Goal: Browse casually

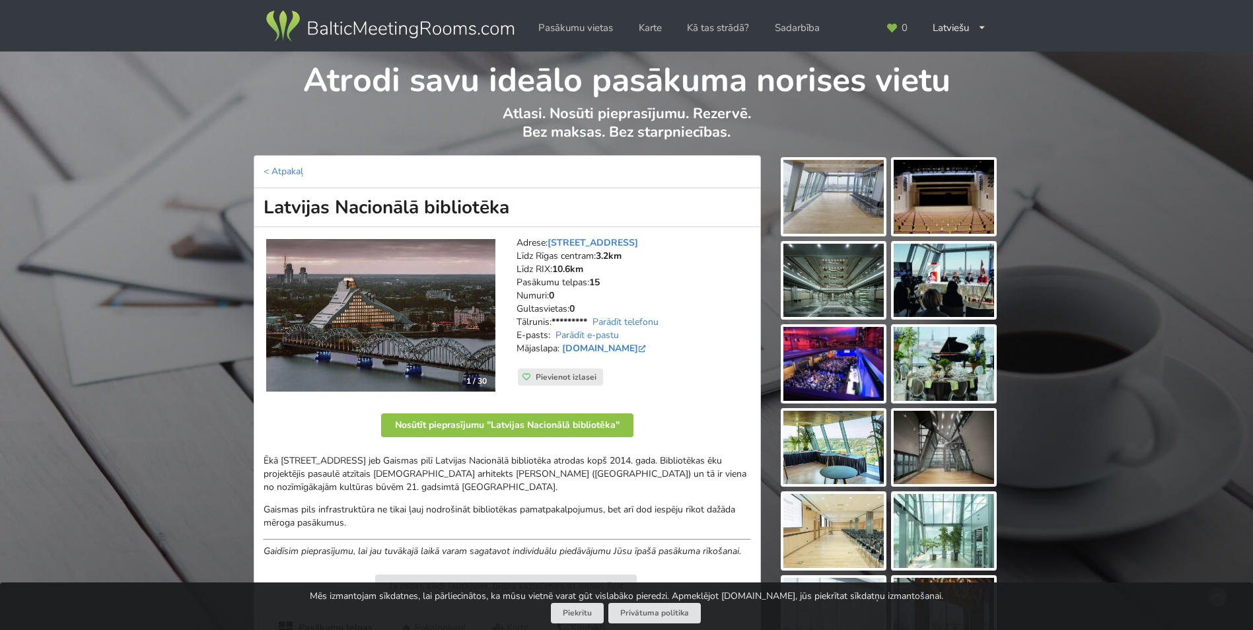
click at [941, 200] on img at bounding box center [944, 197] width 100 height 74
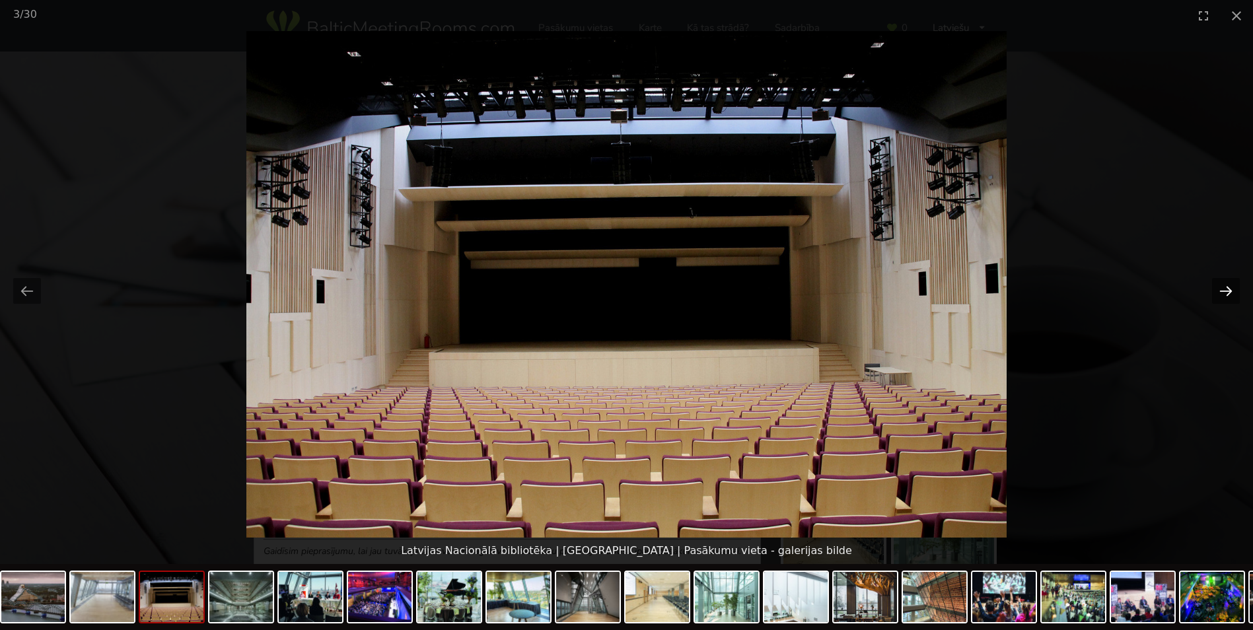
click at [1229, 292] on button "Next slide" at bounding box center [1226, 291] width 28 height 26
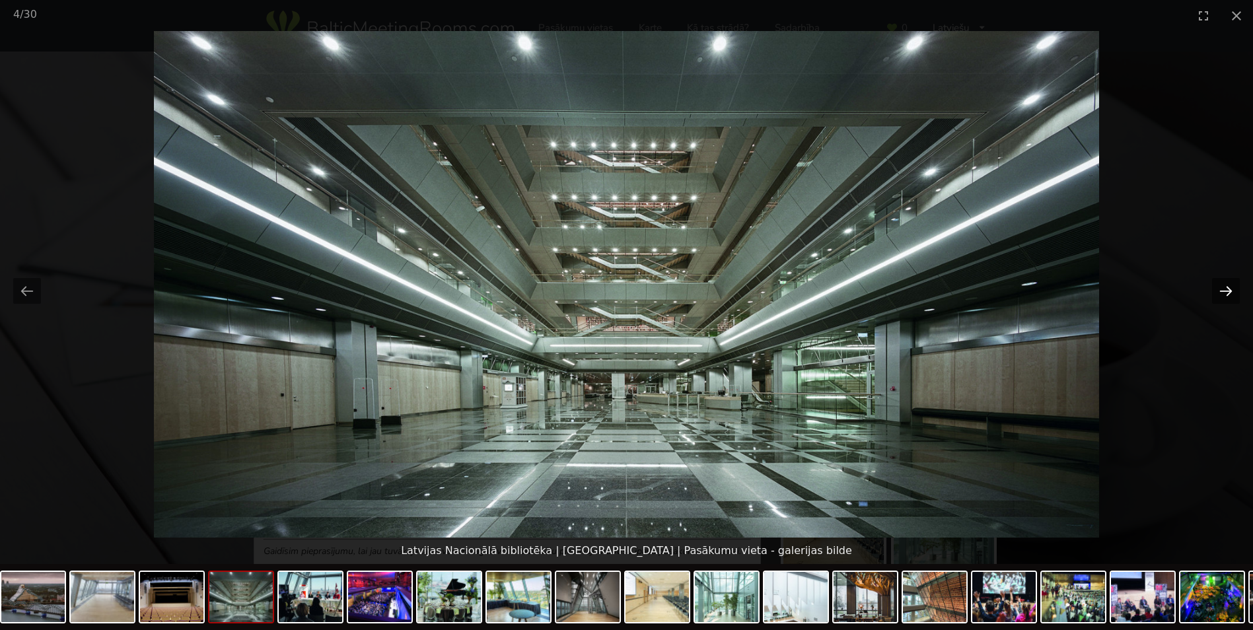
click at [1229, 292] on button "Next slide" at bounding box center [1226, 291] width 28 height 26
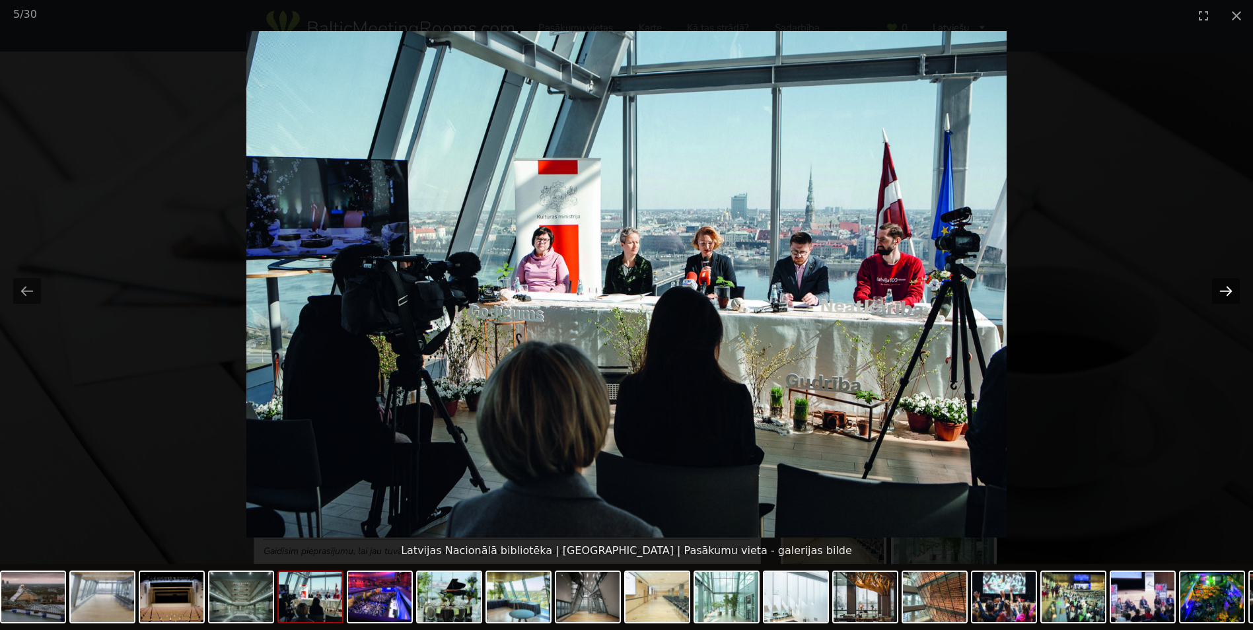
click at [1229, 291] on button "Next slide" at bounding box center [1226, 291] width 28 height 26
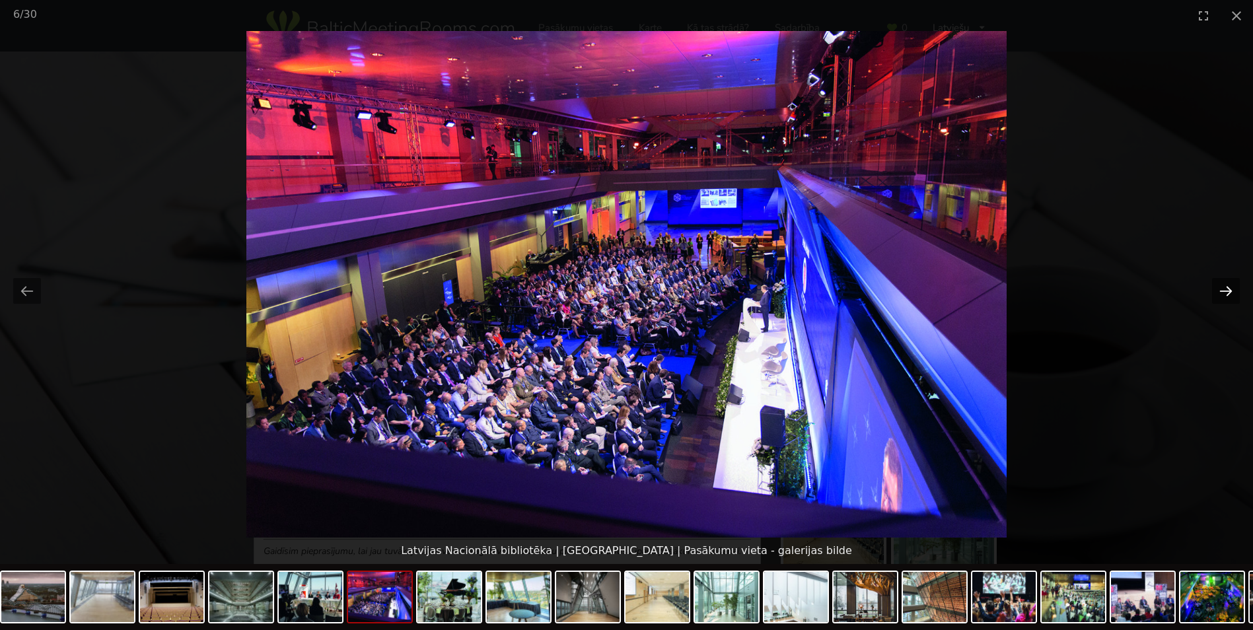
click at [1229, 291] on button "Next slide" at bounding box center [1226, 291] width 28 height 26
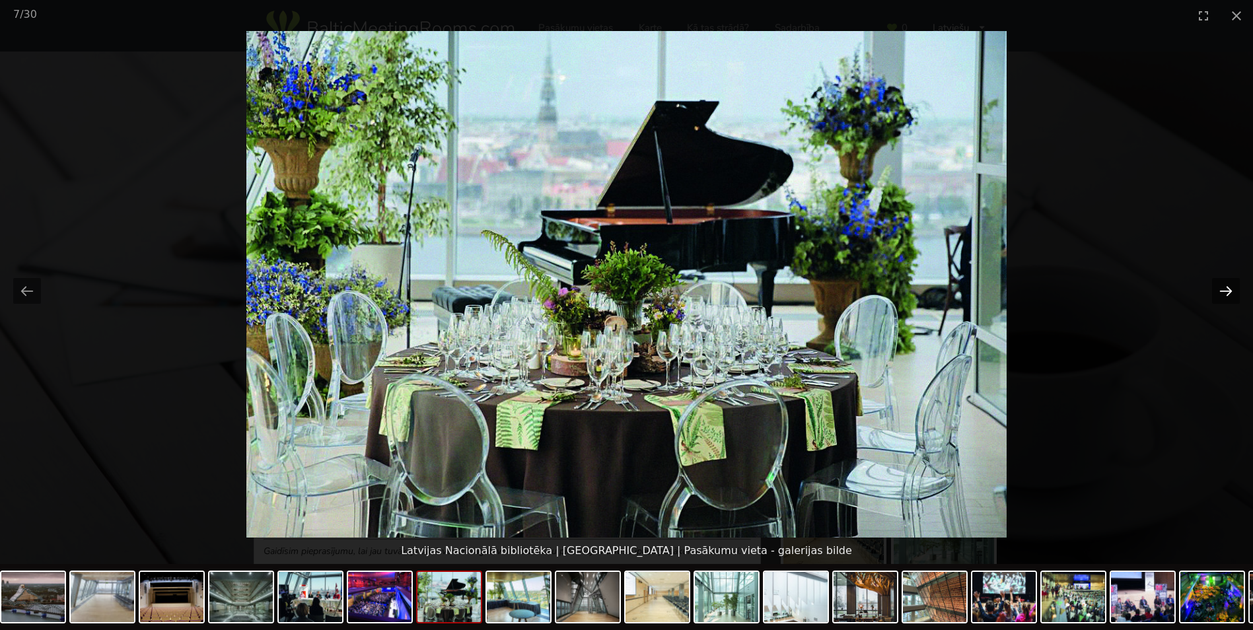
click at [1222, 293] on button "Next slide" at bounding box center [1226, 291] width 28 height 26
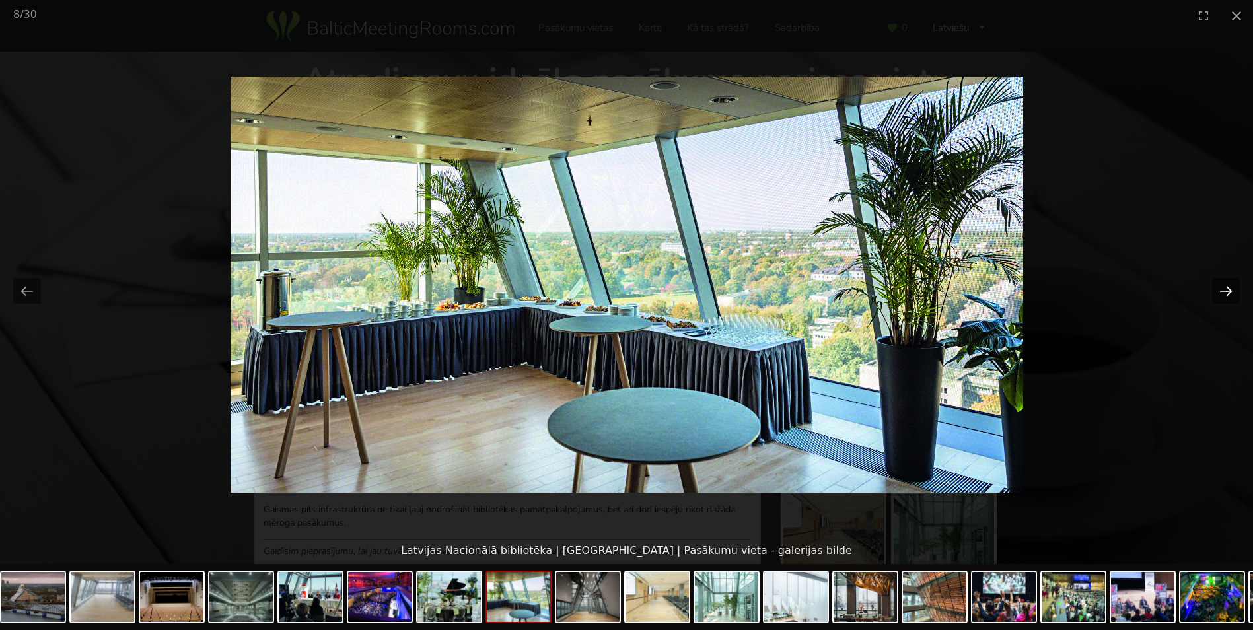
click at [1222, 293] on button "Next slide" at bounding box center [1226, 291] width 28 height 26
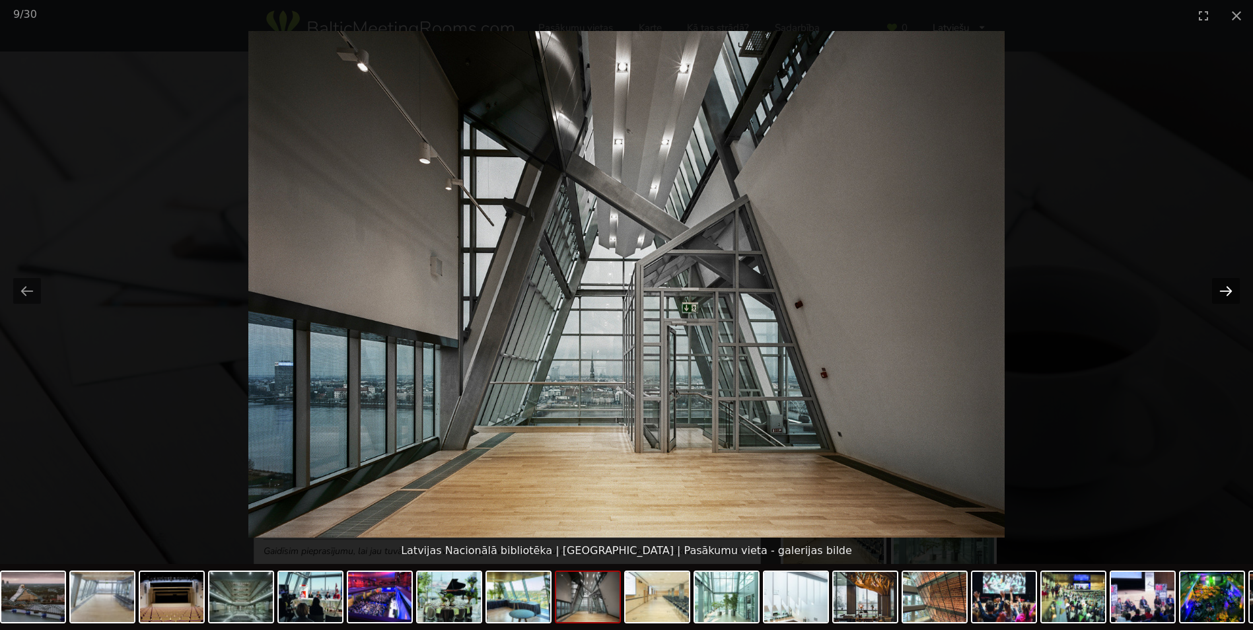
click at [1222, 292] on button "Next slide" at bounding box center [1226, 291] width 28 height 26
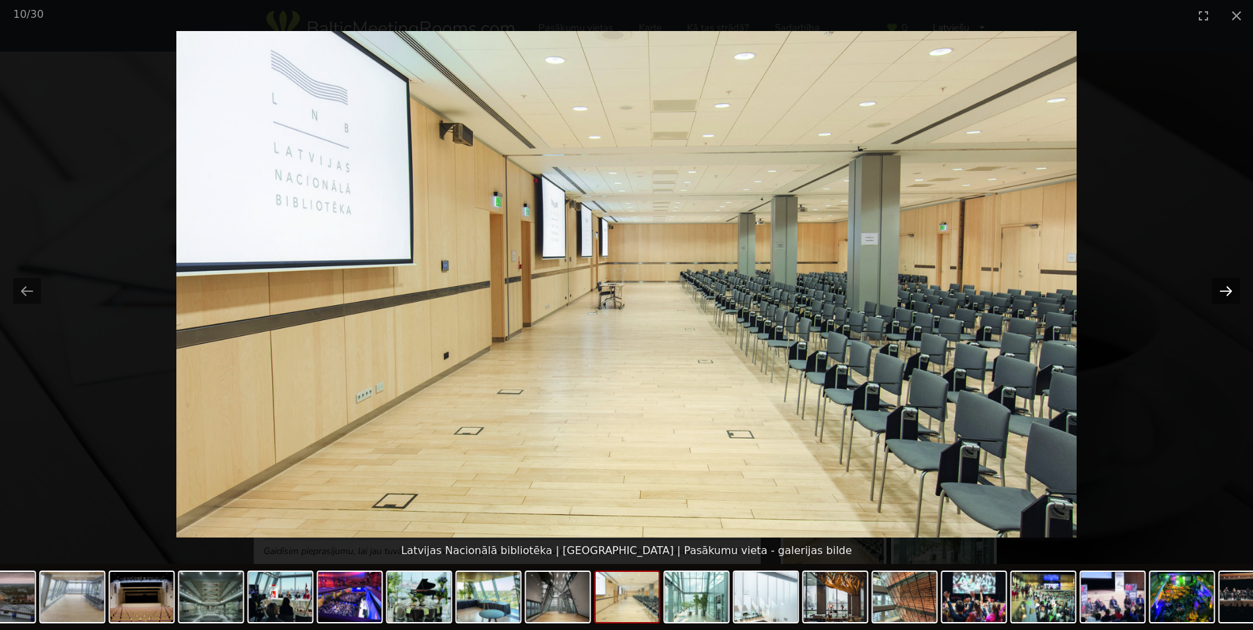
click at [1220, 292] on button "Next slide" at bounding box center [1226, 291] width 28 height 26
